Goal: Task Accomplishment & Management: Manage account settings

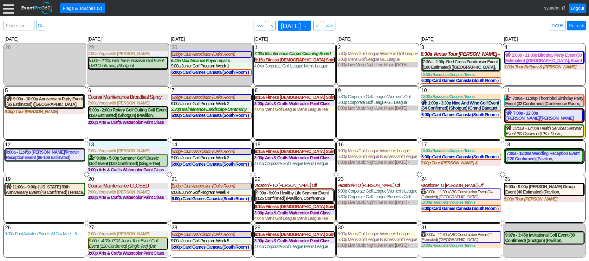
click at [575, 25] on link "Refresh" at bounding box center [576, 26] width 19 height 10
click at [8, 10] on div at bounding box center [8, 8] width 11 height 11
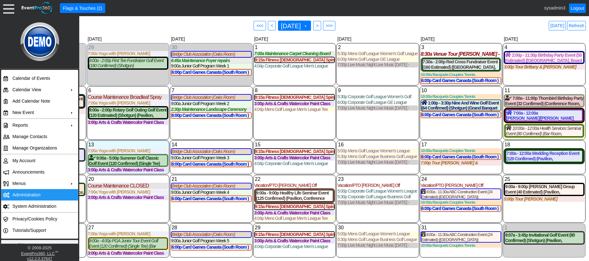
click at [30, 193] on td "Administration" at bounding box center [38, 194] width 57 height 11
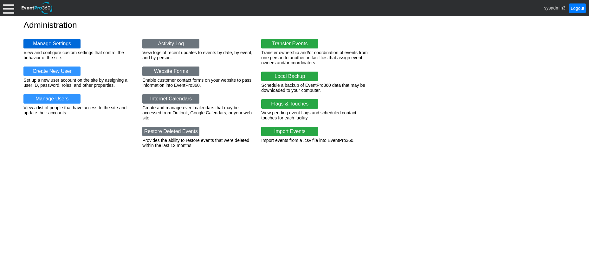
click at [48, 40] on link "Manage Settings" at bounding box center [51, 44] width 57 height 10
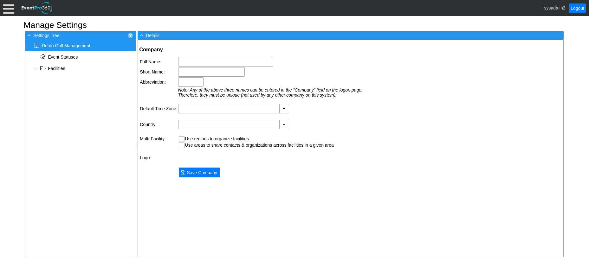
type input "Demo Golf Management"
type input "Demo Golf"
type input "Demo"
type input "(GMT-06:00) Central Time (US & Canada)"
type input "United States (English)"
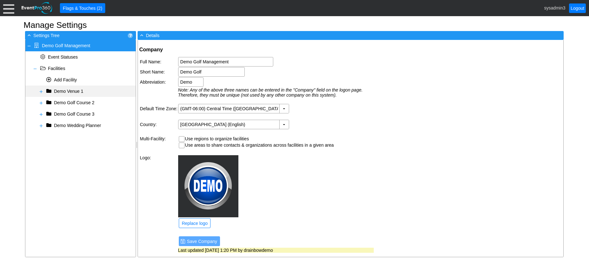
click at [41, 91] on span at bounding box center [41, 91] width 5 height 5
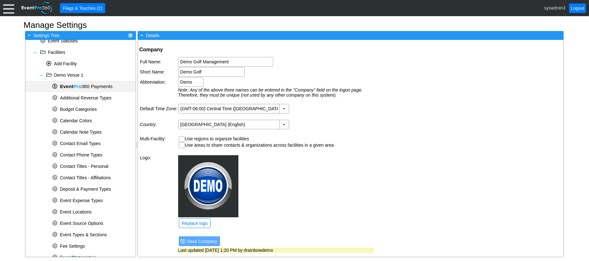
scroll to position [32, 0]
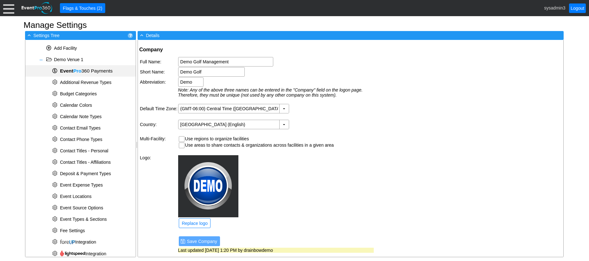
click at [100, 68] on span "Event Pro 360 Payments" at bounding box center [86, 70] width 53 height 5
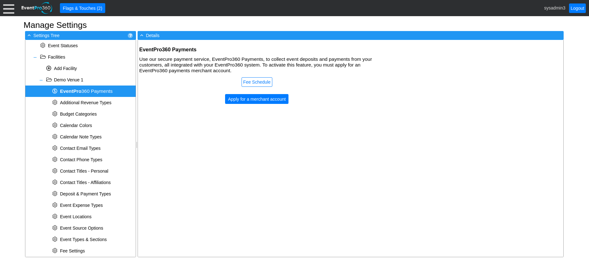
scroll to position [0, 0]
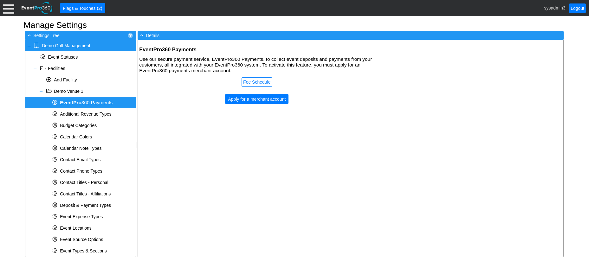
click at [10, 10] on div at bounding box center [8, 8] width 11 height 11
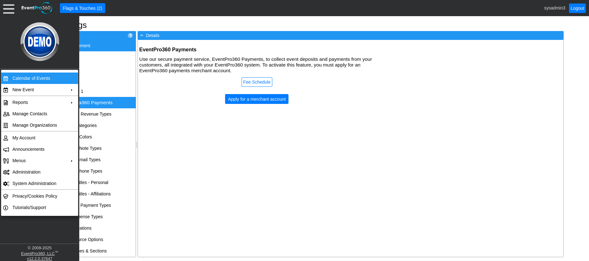
click at [22, 77] on td "Calendar of Events" at bounding box center [38, 78] width 57 height 11
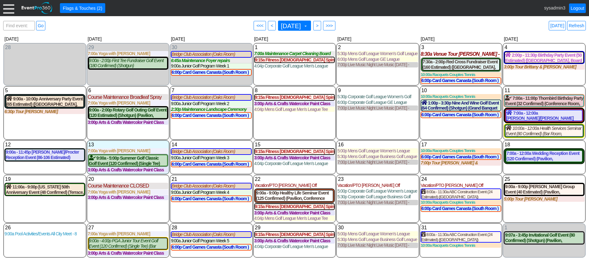
click at [8, 11] on div at bounding box center [8, 8] width 11 height 11
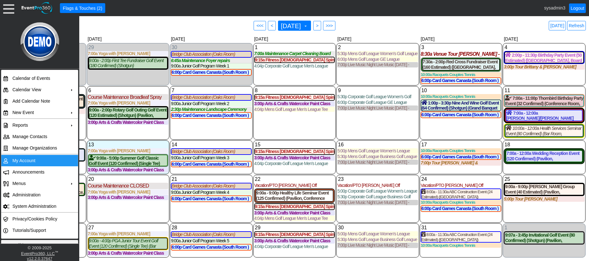
click at [31, 161] on td "My Account" at bounding box center [38, 160] width 57 height 11
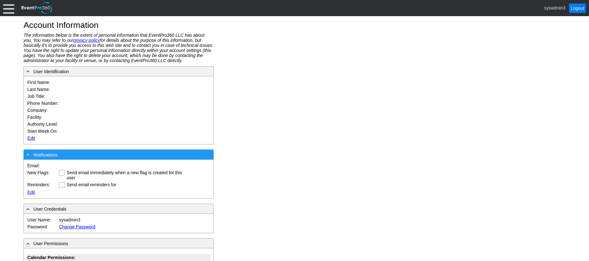
type input "System"
type input "Administrator"
type input "System Administrator"
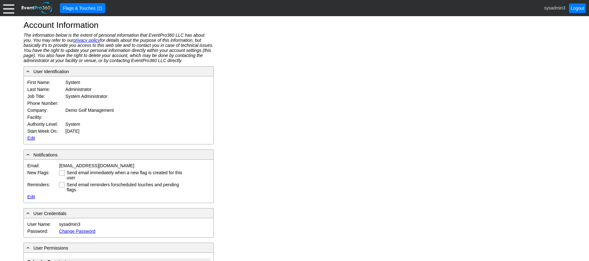
click at [31, 138] on link "Edit" at bounding box center [31, 138] width 8 height 5
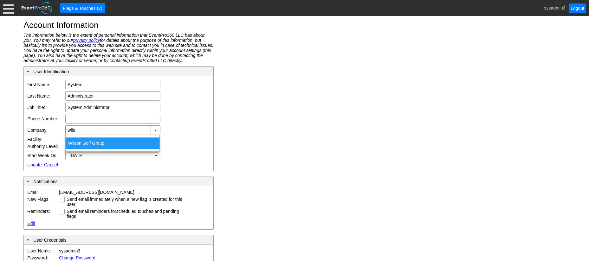
click at [101, 140] on div "Wils on Golf Group" at bounding box center [113, 142] width 94 height 11
type input "[PERSON_NAME] Golf Group"
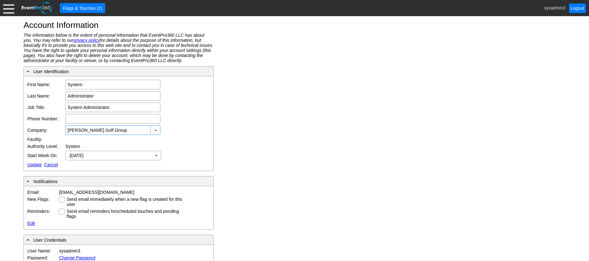
click at [34, 164] on link "Update" at bounding box center [34, 164] width 14 height 5
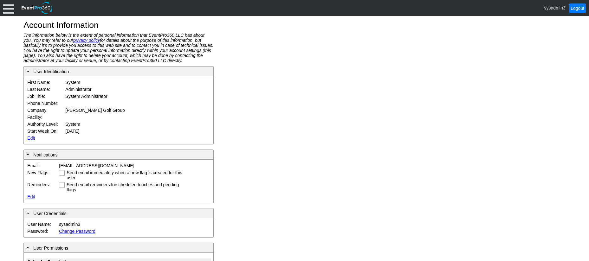
click at [10, 7] on div at bounding box center [8, 8] width 11 height 11
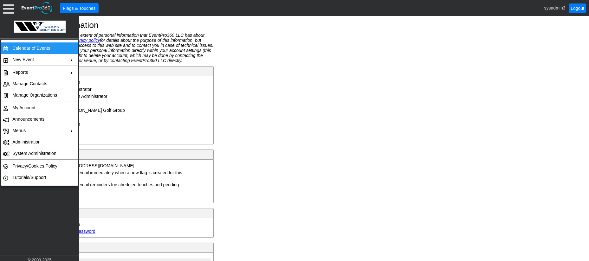
click at [22, 47] on td "Calendar of Events" at bounding box center [38, 47] width 57 height 11
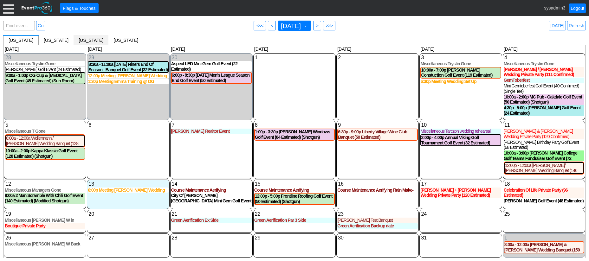
click at [80, 41] on span "[US_STATE]" at bounding box center [91, 40] width 25 height 5
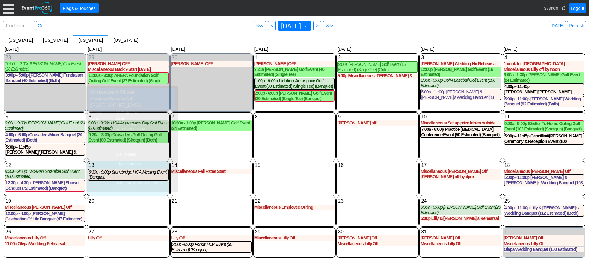
click at [295, 151] on div "8 Wednesday" at bounding box center [294, 136] width 82 height 48
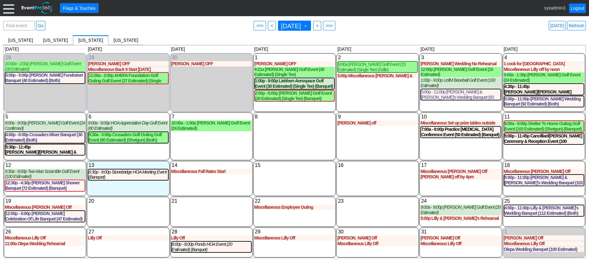
click at [10, 9] on div at bounding box center [8, 8] width 11 height 11
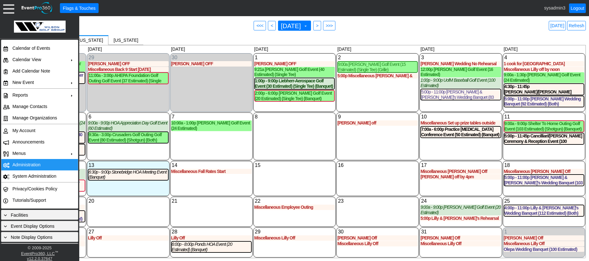
click at [21, 163] on td "Administration" at bounding box center [38, 164] width 57 height 11
click at [580, 27] on link "Refresh" at bounding box center [576, 26] width 19 height 10
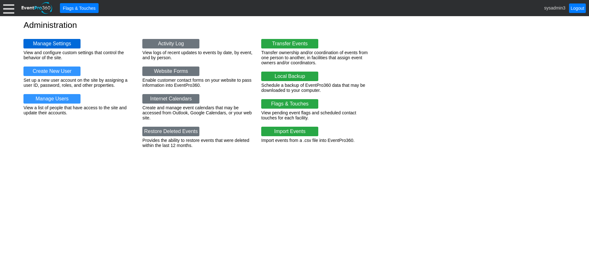
click at [58, 41] on link "Manage Settings" at bounding box center [51, 44] width 57 height 10
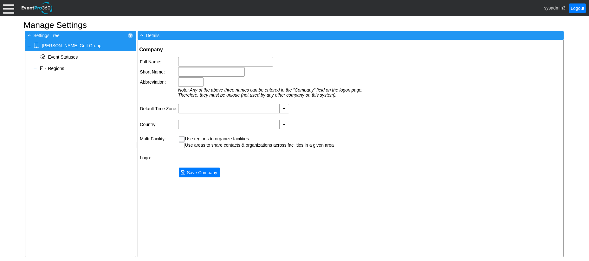
type input "[PERSON_NAME] Golf Group"
type input "[PERSON_NAME] Golf"
type input "[PERSON_NAME]"
type input "(GMT-06:00) Central Time ([GEOGRAPHIC_DATA] & [GEOGRAPHIC_DATA])"
type input "[GEOGRAPHIC_DATA] (English)"
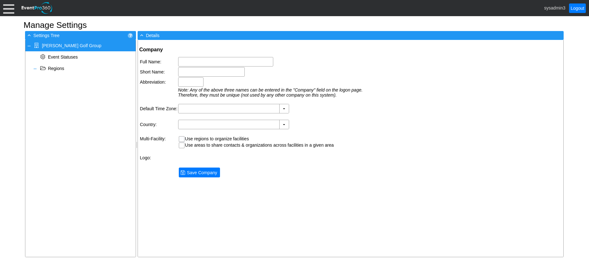
checkbox input "true"
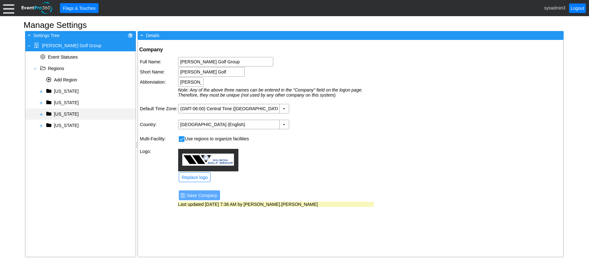
click at [41, 116] on span at bounding box center [41, 114] width 5 height 5
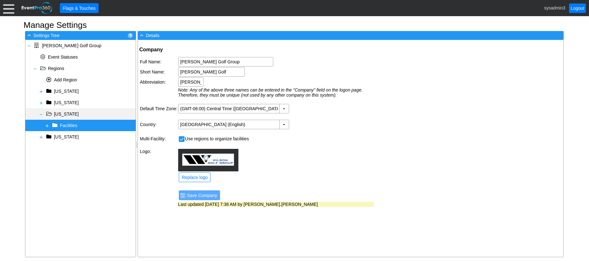
select select
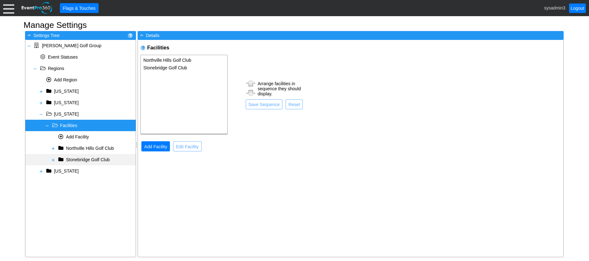
click at [52, 161] on span at bounding box center [53, 159] width 5 height 5
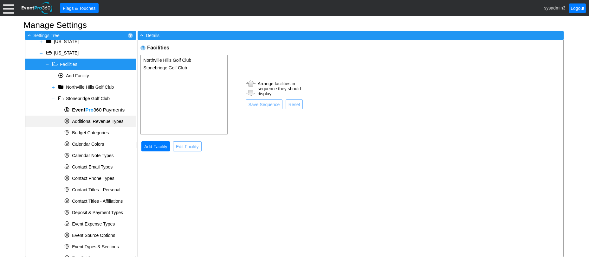
scroll to position [63, 0]
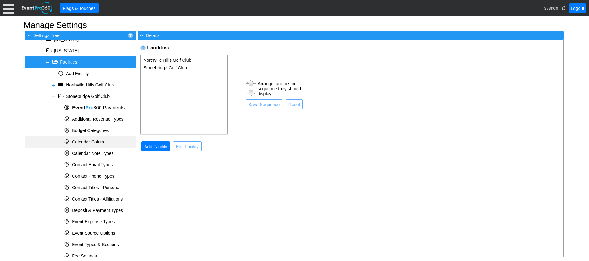
click at [102, 144] on span "Calendar Colors" at bounding box center [88, 141] width 32 height 5
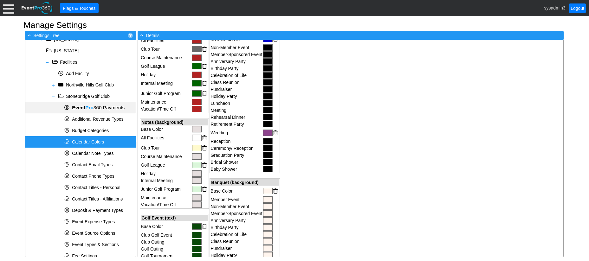
click at [99, 106] on span "Event Pro 360 Payments" at bounding box center [98, 107] width 53 height 5
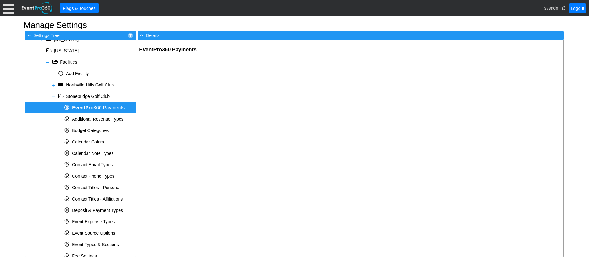
scroll to position [0, 0]
